Goal: Task Accomplishment & Management: Use online tool/utility

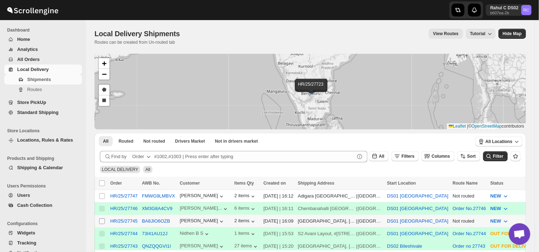
click at [101, 220] on input "Select shipment" at bounding box center [102, 221] width 6 height 6
checkbox input "true"
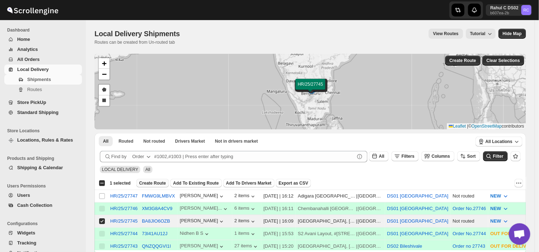
click at [149, 182] on span "Create Route" at bounding box center [152, 183] width 27 height 6
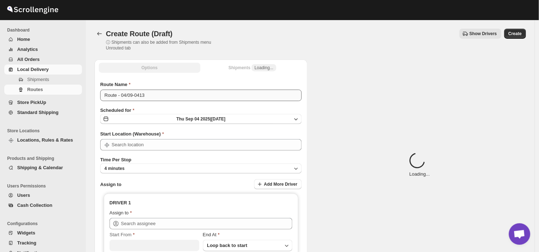
type input "DS01 [GEOGRAPHIC_DATA]"
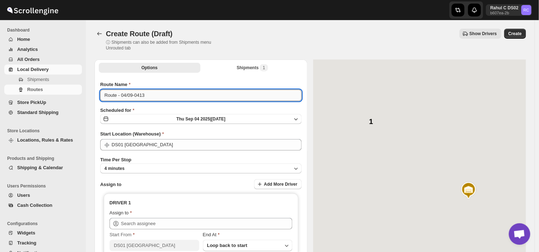
click at [147, 92] on input "Route - 04/09-0413" at bounding box center [201, 95] width 202 height 11
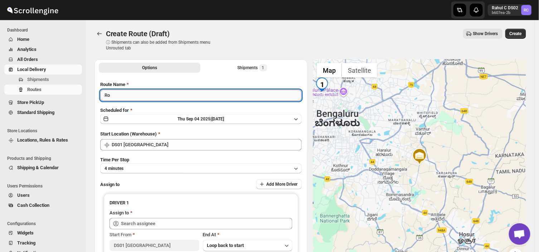
type input "R"
type input "Order no 27745"
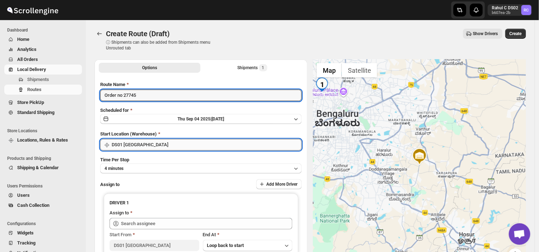
click at [145, 149] on input "DS01 [GEOGRAPHIC_DATA]" at bounding box center [207, 144] width 190 height 11
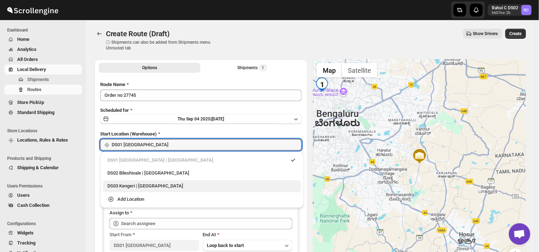
click at [126, 185] on div "DS03 Kengeri | [GEOGRAPHIC_DATA]" at bounding box center [201, 185] width 189 height 7
type input "DS03 Kengeri"
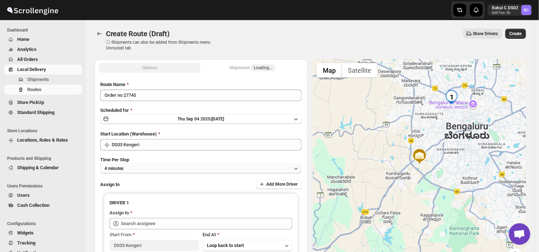
click at [130, 165] on button "4 minutes" at bounding box center [201, 168] width 202 height 10
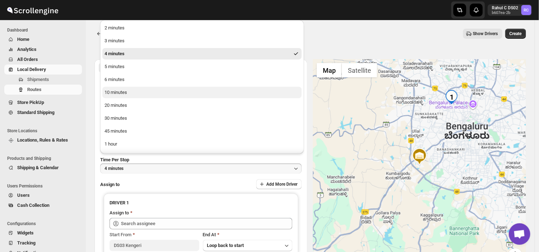
click at [116, 90] on div "10 minutes" at bounding box center [116, 92] width 23 height 7
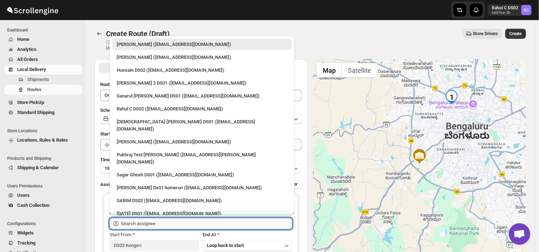
click at [167, 222] on input "text" at bounding box center [207, 223] width 172 height 11
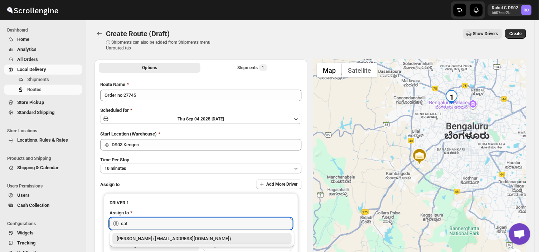
click at [180, 236] on div "[PERSON_NAME] ([EMAIL_ADDRESS][DOMAIN_NAME])" at bounding box center [202, 238] width 171 height 7
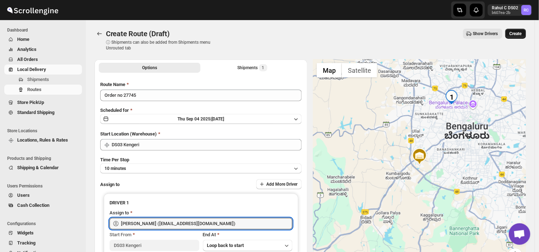
type input "[PERSON_NAME] ([EMAIL_ADDRESS][DOMAIN_NAME])"
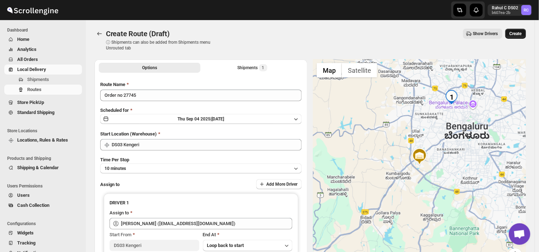
click at [522, 32] on span "Create" at bounding box center [516, 34] width 12 height 6
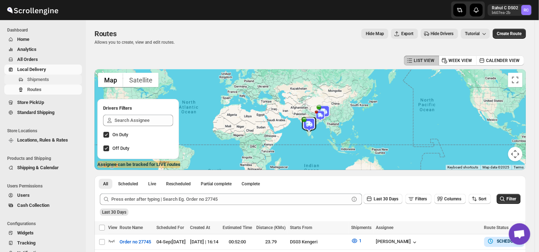
click at [49, 77] on span "Shipments" at bounding box center [53, 79] width 53 height 7
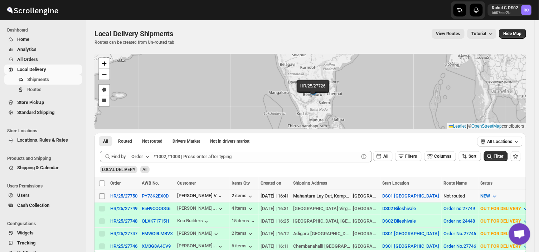
click at [100, 194] on input "Select shipment" at bounding box center [102, 196] width 6 height 6
checkbox input "true"
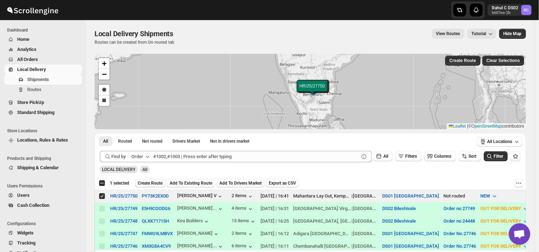
click at [146, 180] on span "Create Route" at bounding box center [150, 183] width 25 height 6
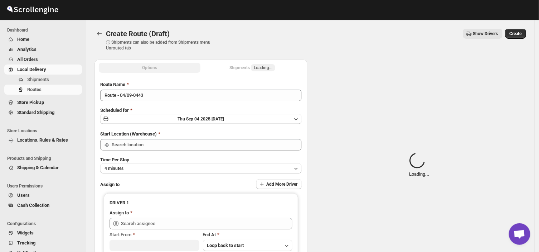
type input "DS01 [GEOGRAPHIC_DATA]"
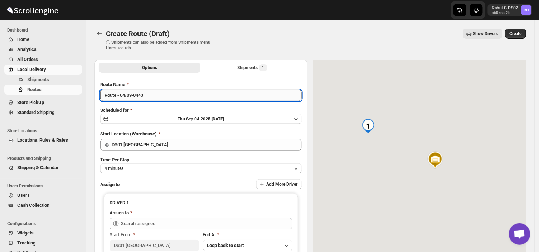
click at [145, 99] on input "Route - 04/09-0443" at bounding box center [201, 95] width 202 height 11
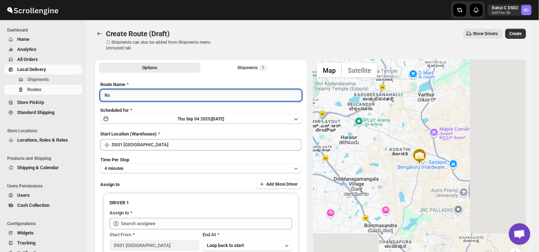
type input "R"
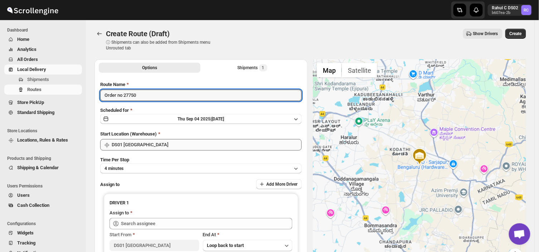
type input "Order no 27750"
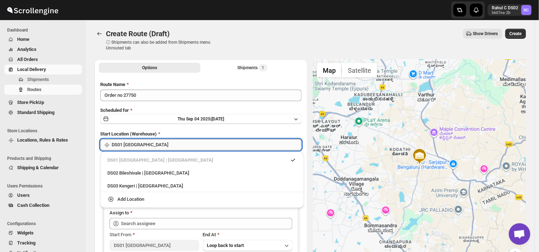
click at [152, 145] on input "DS01 [GEOGRAPHIC_DATA]" at bounding box center [207, 144] width 190 height 11
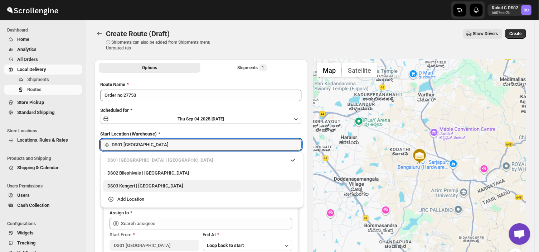
click at [123, 184] on div "DS03 Kengeri | [GEOGRAPHIC_DATA]" at bounding box center [201, 185] width 189 height 7
type input "DS03 Kengeri"
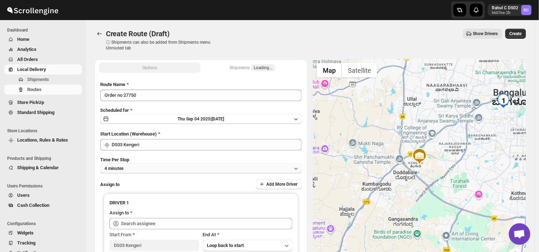
click at [136, 167] on button "4 minutes" at bounding box center [201, 168] width 202 height 10
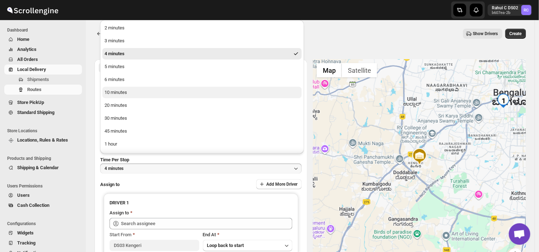
click at [126, 91] on div "10 minutes" at bounding box center [116, 92] width 23 height 7
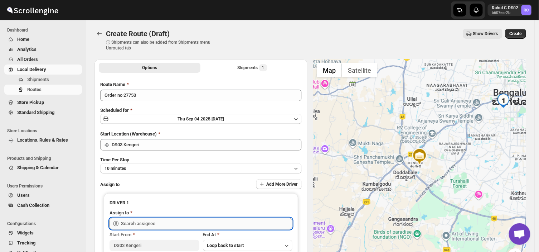
click at [163, 223] on input "text" at bounding box center [207, 223] width 172 height 11
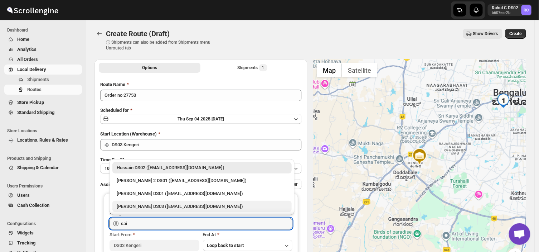
click at [153, 206] on div "[PERSON_NAME] DS03 ([EMAIL_ADDRESS][DOMAIN_NAME])" at bounding box center [202, 206] width 171 height 7
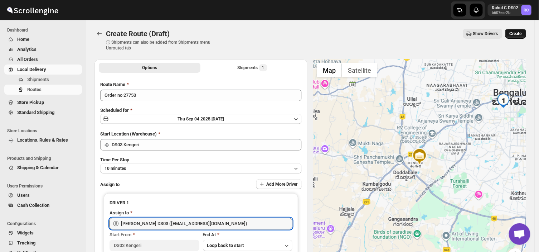
type input "[PERSON_NAME] DS03 ([EMAIL_ADDRESS][DOMAIN_NAME])"
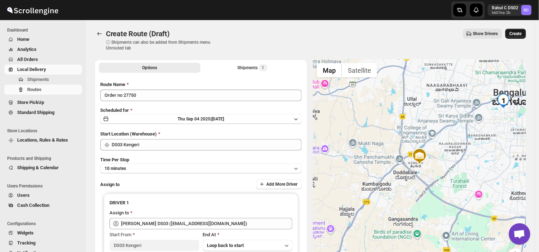
click at [516, 30] on button "Create" at bounding box center [516, 34] width 21 height 10
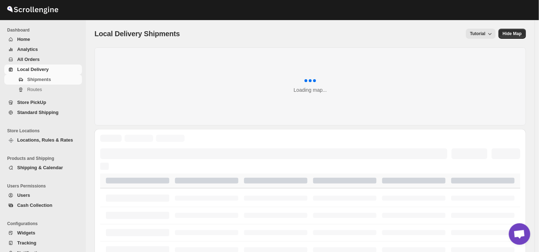
click at [42, 78] on span "Shipments" at bounding box center [39, 79] width 24 height 5
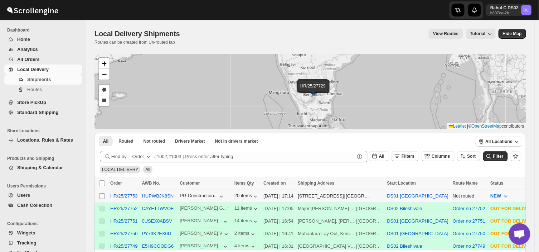
click at [101, 198] on input "Select shipment" at bounding box center [102, 196] width 6 height 6
checkbox input "true"
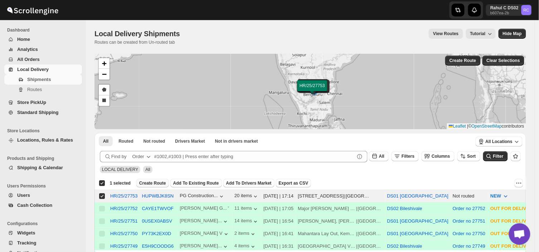
click at [150, 180] on span "Create Route" at bounding box center [152, 183] width 27 height 6
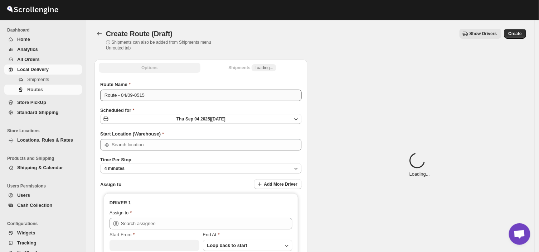
type input "DS01 [GEOGRAPHIC_DATA]"
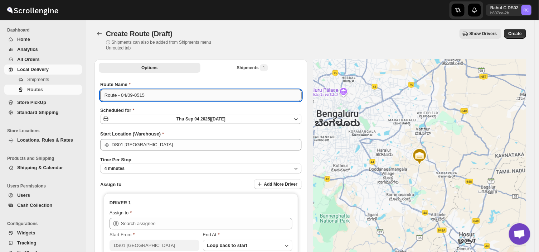
click at [146, 95] on input "Route - 04/09-0515" at bounding box center [201, 95] width 202 height 11
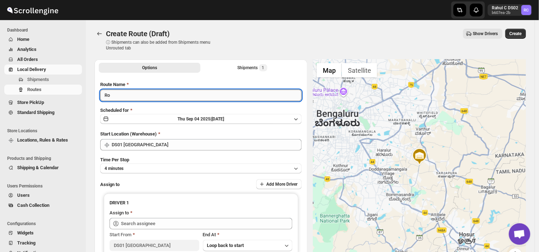
type input "R"
type input "Order no 27753"
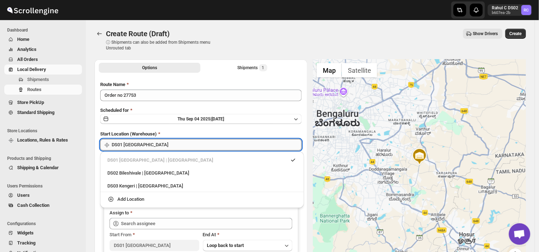
click at [165, 144] on input "DS01 [GEOGRAPHIC_DATA]" at bounding box center [207, 144] width 190 height 11
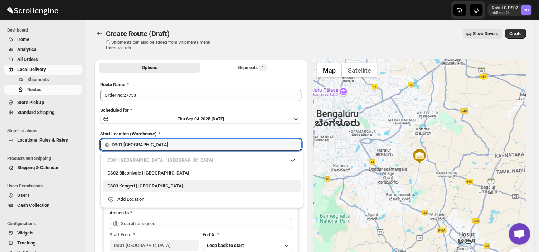
click at [127, 183] on div "DS03 Kengeri | [GEOGRAPHIC_DATA]" at bounding box center [201, 185] width 189 height 7
type input "DS03 Kengeri"
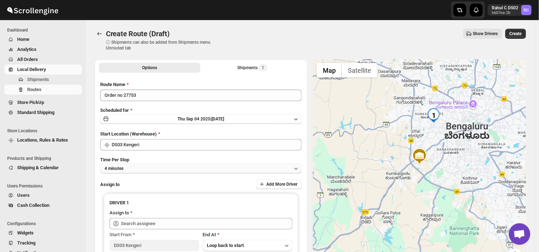
click at [129, 164] on button "4 minutes" at bounding box center [201, 168] width 202 height 10
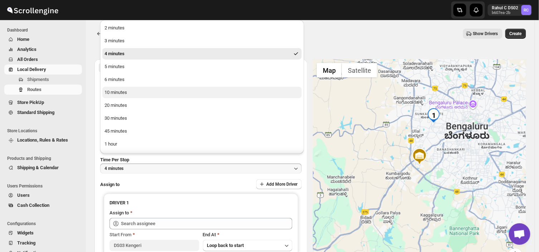
click at [125, 95] on div "10 minutes" at bounding box center [116, 92] width 23 height 7
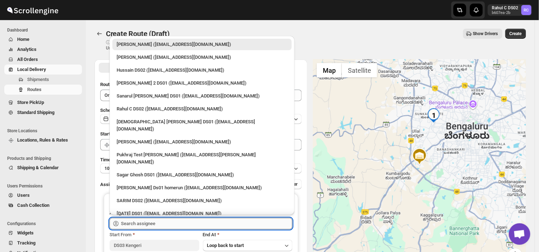
click at [159, 220] on input "text" at bounding box center [207, 223] width 172 height 11
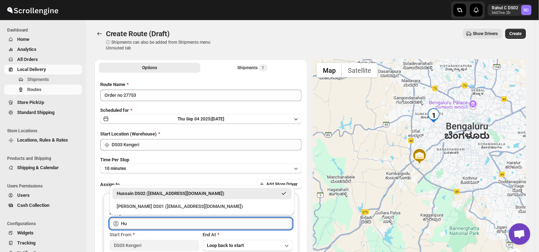
type input "H"
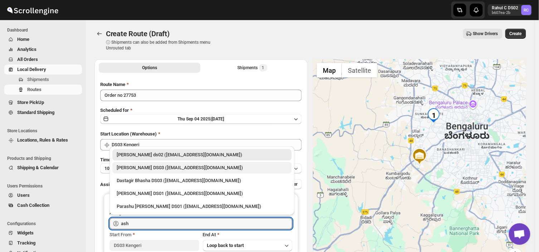
click at [176, 167] on div "[PERSON_NAME] DS03 ([EMAIL_ADDRESS][DOMAIN_NAME])" at bounding box center [202, 167] width 171 height 7
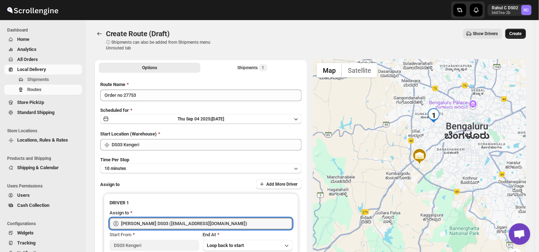
type input "[PERSON_NAME] DS03 ([EMAIL_ADDRESS][DOMAIN_NAME])"
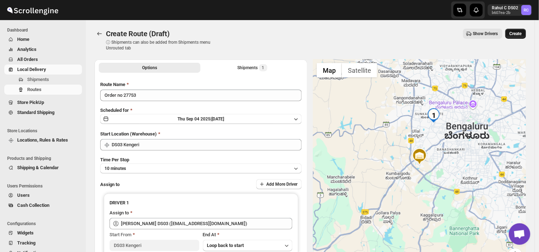
click at [519, 33] on span "Create" at bounding box center [516, 34] width 12 height 6
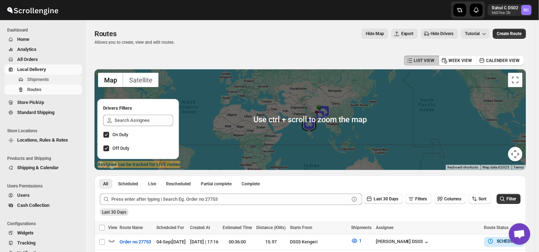
click at [41, 79] on span "Shipments" at bounding box center [38, 79] width 22 height 5
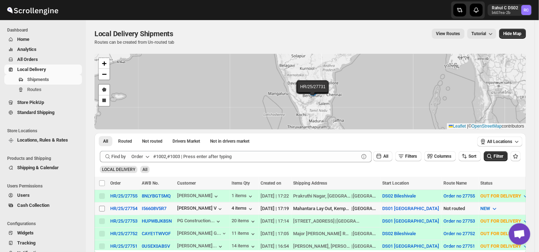
click at [100, 208] on input "Select shipment" at bounding box center [102, 209] width 6 height 6
checkbox input "true"
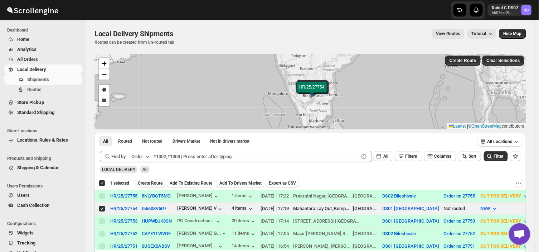
click at [149, 179] on button "Create Route" at bounding box center [150, 183] width 30 height 9
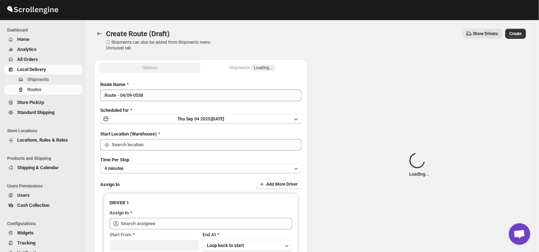
type input "DS01 [GEOGRAPHIC_DATA]"
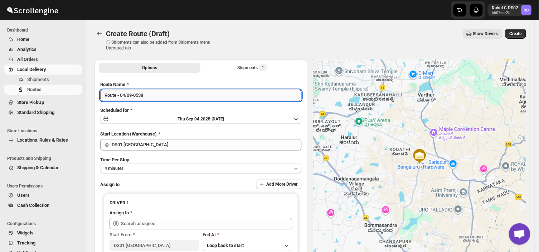
click at [147, 93] on input "Route - 04/09-0538" at bounding box center [201, 95] width 202 height 11
type input "R"
click at [147, 93] on input "Order no" at bounding box center [201, 95] width 202 height 11
type input "Order no 27754"
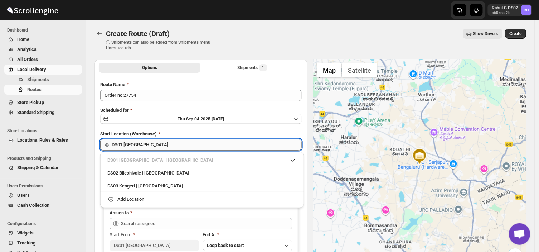
click at [147, 149] on div "Skip to content Rahul C DS02 b607ea-2b RC Dashboard Home Analytics All Orders L…" at bounding box center [269, 167] width 539 height 334
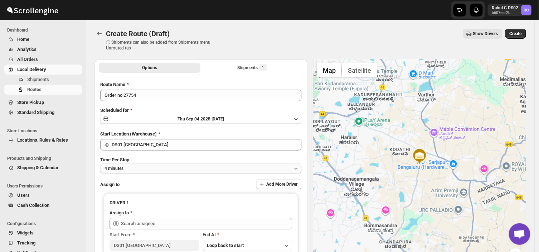
click at [130, 169] on button "4 minutes" at bounding box center [201, 168] width 202 height 10
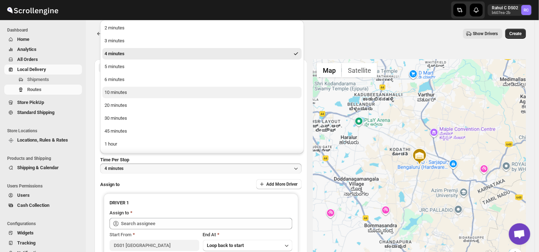
click at [116, 90] on div "10 minutes" at bounding box center [116, 92] width 23 height 7
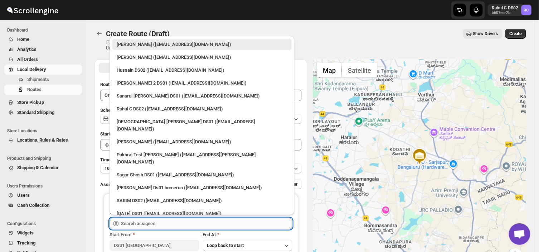
click at [165, 220] on input "text" at bounding box center [207, 223] width 172 height 11
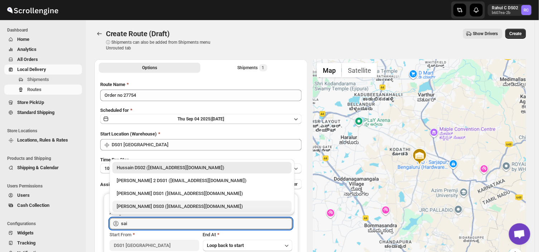
click at [164, 205] on div "[PERSON_NAME] DS03 ([EMAIL_ADDRESS][DOMAIN_NAME])" at bounding box center [202, 206] width 171 height 7
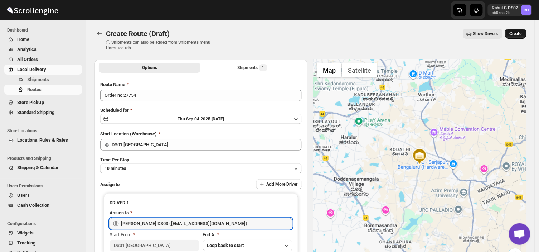
type input "[PERSON_NAME] DS03 ([EMAIL_ADDRESS][DOMAIN_NAME])"
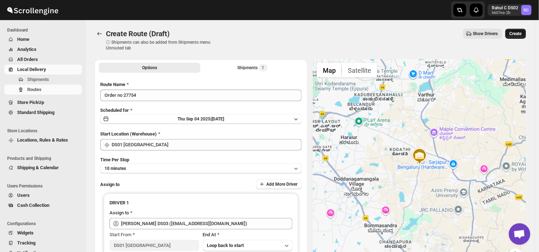
click at [520, 32] on span "Create" at bounding box center [516, 34] width 12 height 6
